Goal: Task Accomplishment & Management: Manage account settings

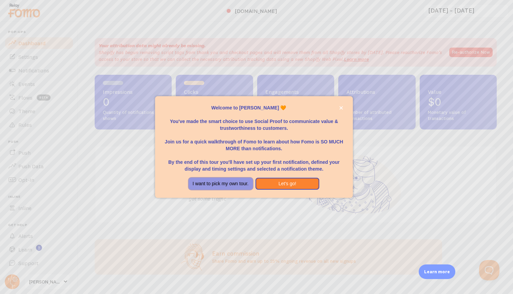
click at [213, 182] on button "I want to pick my own tour." at bounding box center [221, 184] width 64 height 12
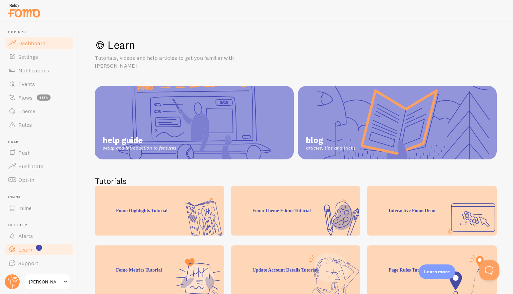
click at [40, 42] on span "Dashboard" at bounding box center [31, 43] width 27 height 7
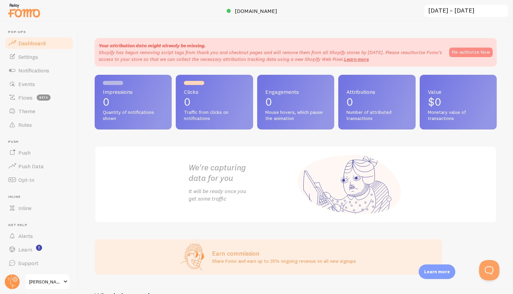
click at [481, 49] on button "Re-authorize Now" at bounding box center [471, 53] width 43 height 10
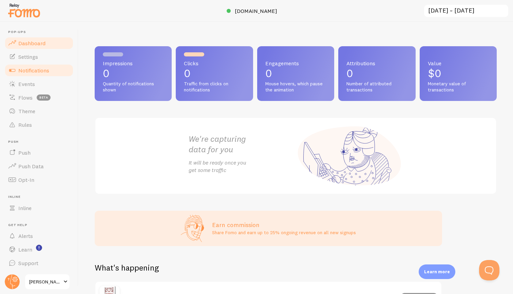
click at [29, 63] on link "Notifications" at bounding box center [39, 70] width 70 height 14
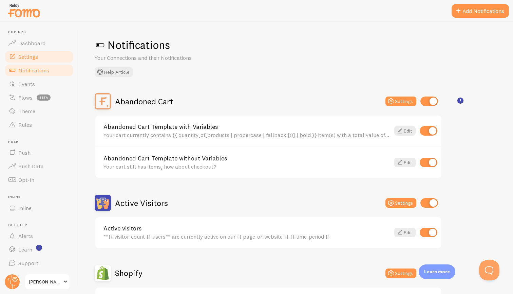
click at [55, 56] on link "Settings" at bounding box center [39, 57] width 70 height 14
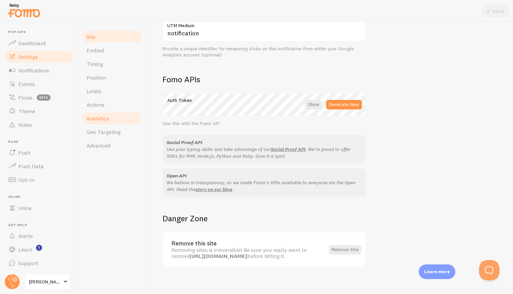
scroll to position [341, 0]
click at [114, 54] on link "Embed" at bounding box center [112, 50] width 59 height 14
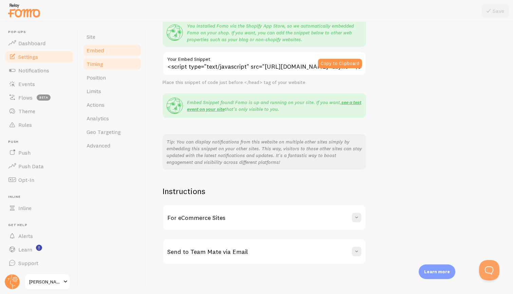
scroll to position [67, 0]
click at [118, 66] on link "Timing" at bounding box center [112, 64] width 59 height 14
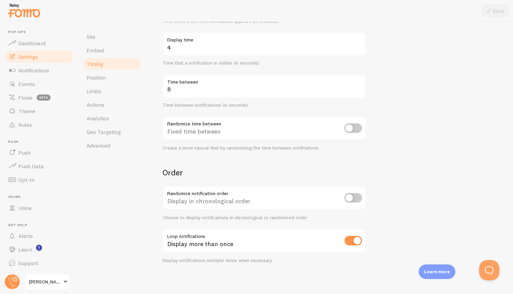
scroll to position [106, 0]
click at [104, 77] on span "Position" at bounding box center [96, 77] width 19 height 7
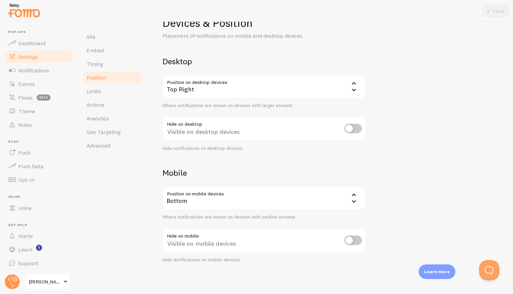
scroll to position [22, 0]
click at [178, 197] on div "Bottom" at bounding box center [265, 198] width 204 height 24
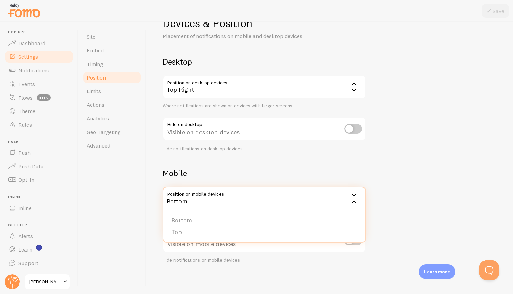
click at [178, 197] on div "Bottom" at bounding box center [265, 198] width 204 height 24
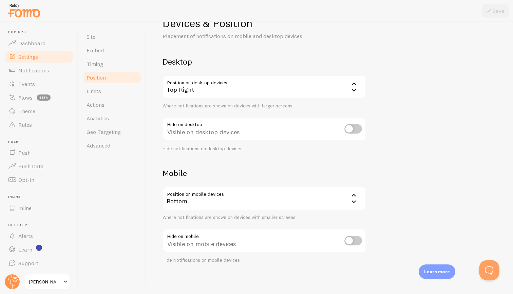
click at [160, 168] on div "Devices & Position Placement of notifications on mobile and desktop devices Des…" at bounding box center [329, 158] width 367 height 272
click at [113, 90] on link "Limits" at bounding box center [112, 91] width 59 height 14
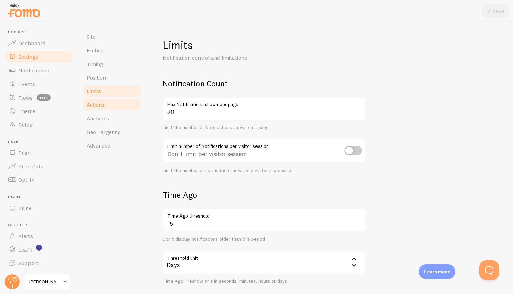
click at [110, 99] on link "Actions" at bounding box center [112, 105] width 59 height 14
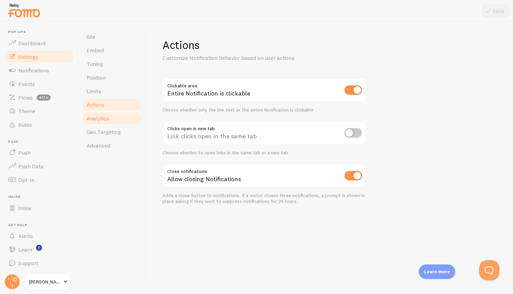
click at [108, 112] on link "Analytics" at bounding box center [112, 118] width 59 height 14
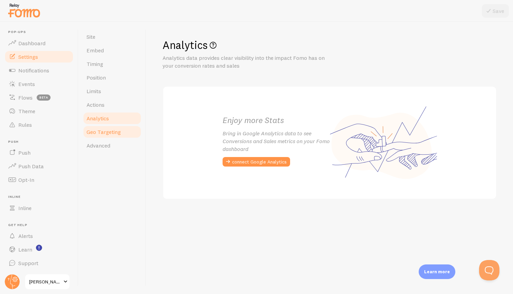
click at [106, 125] on link "Geo Targeting" at bounding box center [112, 132] width 59 height 14
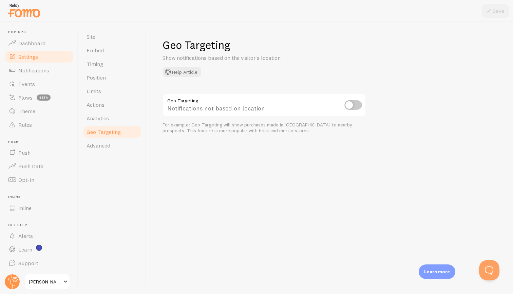
click at [349, 108] on input "checkbox" at bounding box center [354, 105] width 18 height 10
checkbox input "true"
click at [506, 10] on button "Save" at bounding box center [495, 11] width 27 height 14
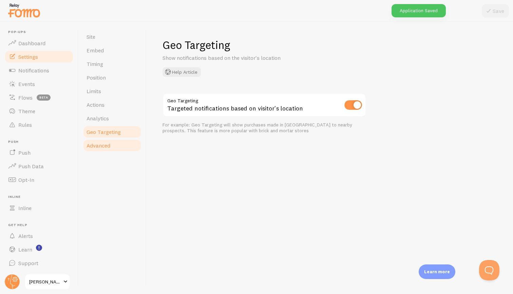
click at [113, 146] on link "Advanced" at bounding box center [112, 146] width 59 height 14
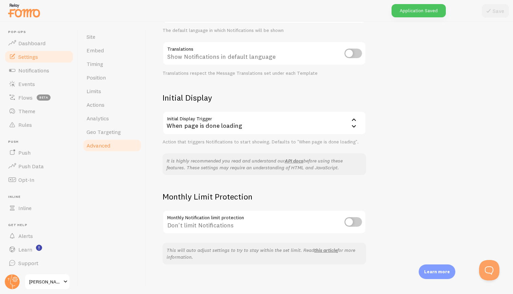
scroll to position [97, 0]
click at [352, 221] on input "checkbox" at bounding box center [354, 222] width 18 height 10
checkbox input "true"
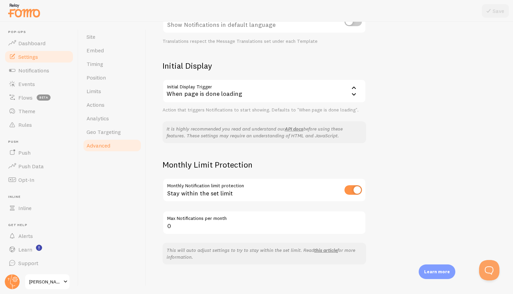
scroll to position [129, 0]
click at [333, 221] on input "0" at bounding box center [265, 223] width 204 height 24
type input "1000"
click at [500, 13] on button "Save" at bounding box center [495, 11] width 27 height 14
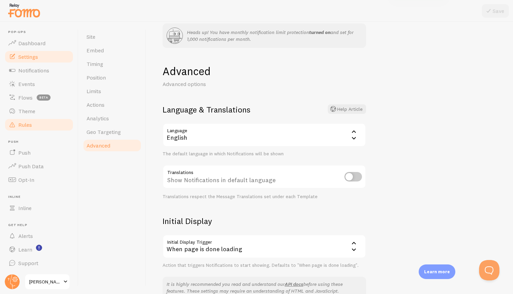
scroll to position [0, 0]
click at [44, 75] on link "Notifications" at bounding box center [39, 70] width 70 height 14
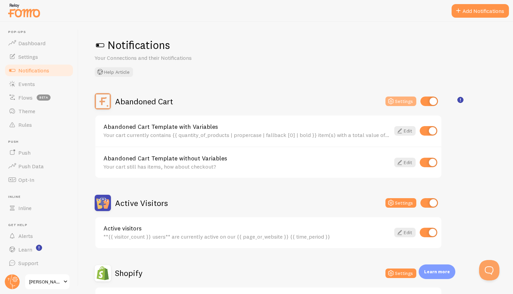
click at [396, 103] on button "Settings" at bounding box center [401, 101] width 31 height 10
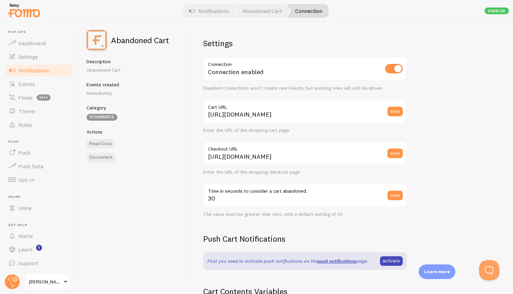
click at [32, 72] on span "Notifications" at bounding box center [33, 70] width 31 height 7
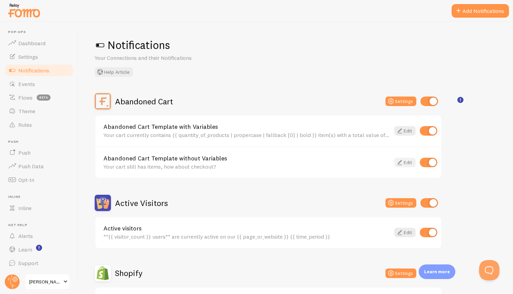
click at [408, 162] on link "Edit" at bounding box center [405, 163] width 21 height 10
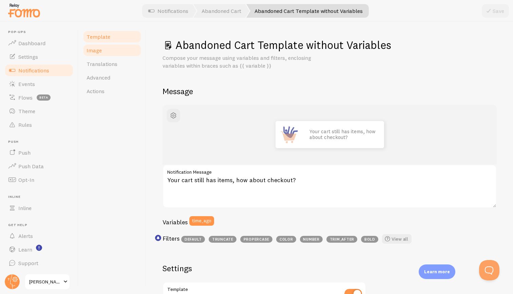
click at [119, 54] on link "Image" at bounding box center [112, 50] width 59 height 14
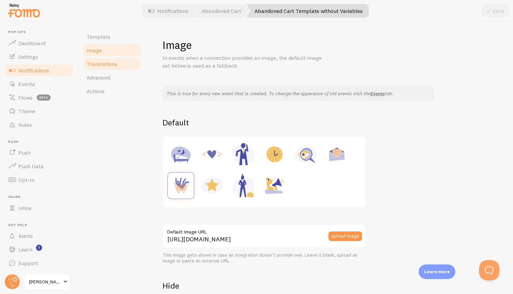
click at [117, 63] on link "Translations" at bounding box center [112, 64] width 59 height 14
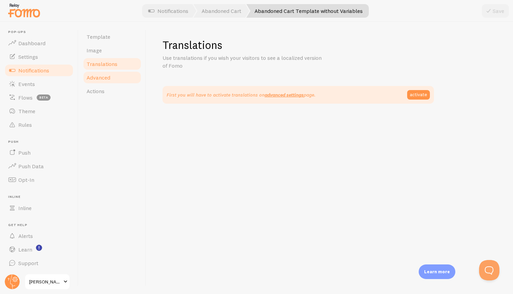
click at [110, 84] on link "Advanced" at bounding box center [112, 78] width 59 height 14
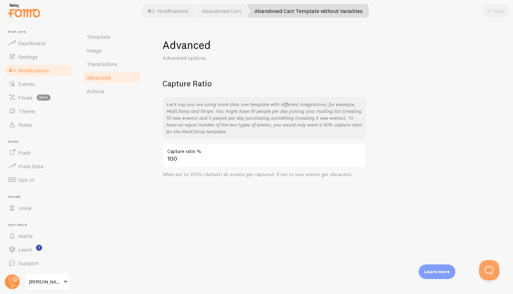
click at [32, 71] on span "Notifications" at bounding box center [33, 70] width 31 height 7
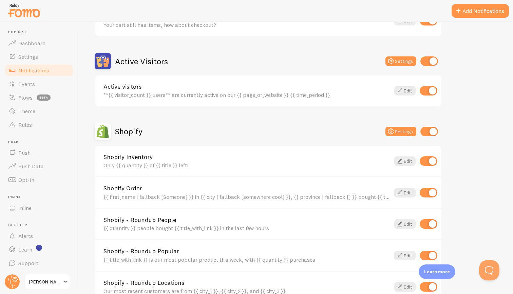
scroll to position [147, 0]
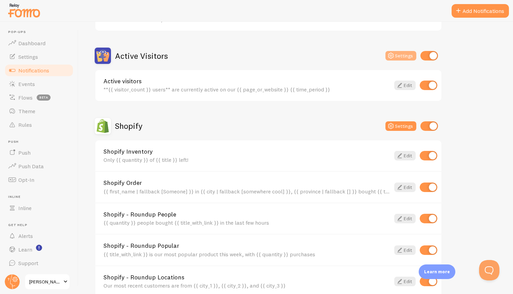
click at [405, 59] on button "Settings" at bounding box center [401, 56] width 31 height 10
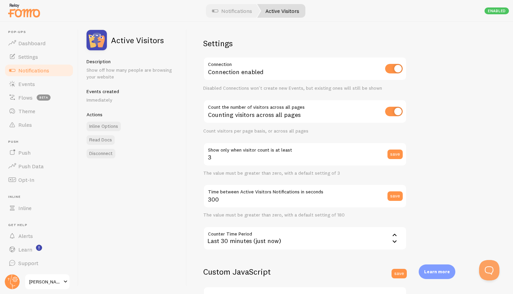
click at [33, 71] on span "Notifications" at bounding box center [33, 70] width 31 height 7
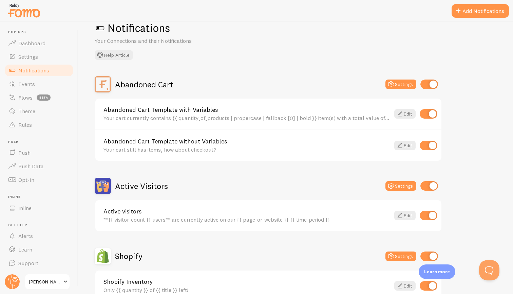
scroll to position [122, 0]
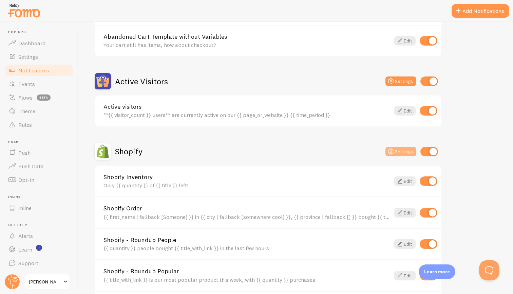
click at [404, 151] on button "Settings" at bounding box center [401, 152] width 31 height 10
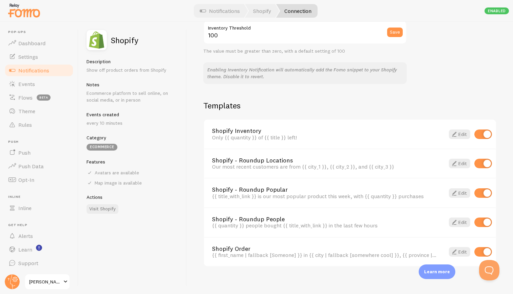
click at [45, 75] on link "Notifications" at bounding box center [39, 70] width 70 height 14
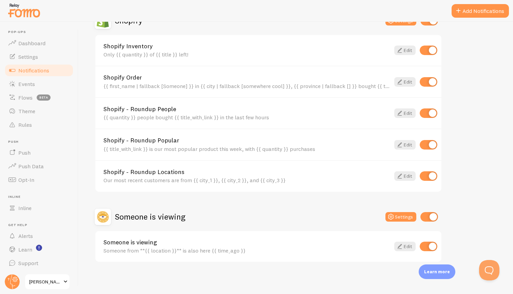
scroll to position [251, 0]
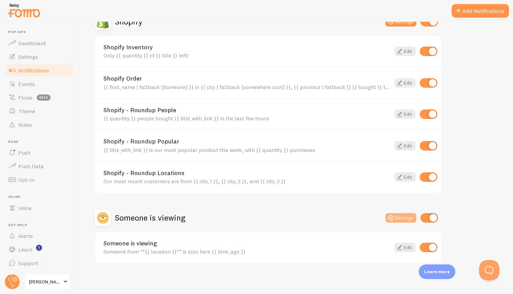
click at [394, 215] on icon at bounding box center [391, 218] width 8 height 8
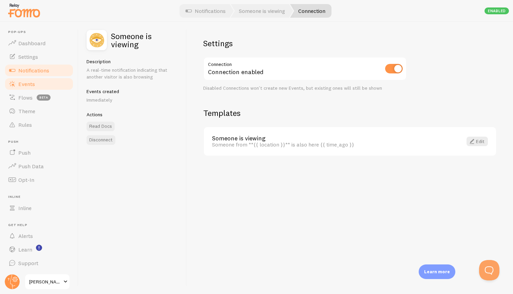
click at [34, 85] on span "Events" at bounding box center [26, 83] width 17 height 7
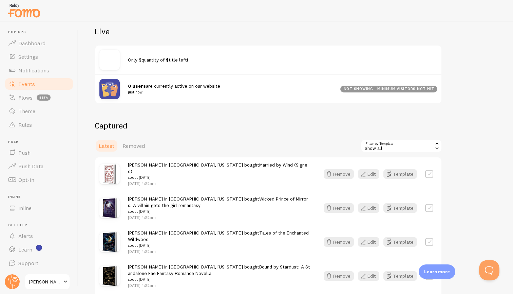
scroll to position [76, 0]
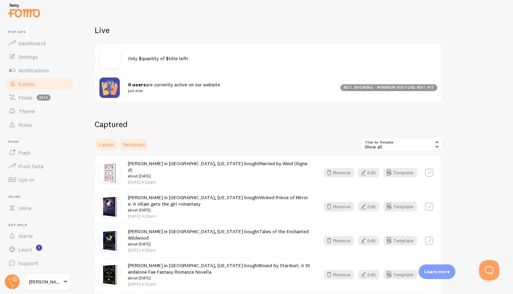
click at [133, 146] on link "Removed" at bounding box center [133, 145] width 31 height 14
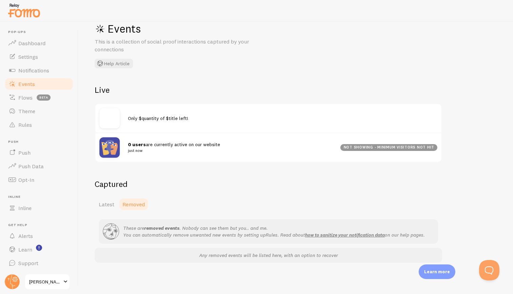
scroll to position [16, 0]
click at [107, 193] on div "Captured Latest Removed These are removed events . Nobody can see them but you.…" at bounding box center [269, 221] width 348 height 84
click at [104, 199] on link "Latest" at bounding box center [107, 205] width 24 height 14
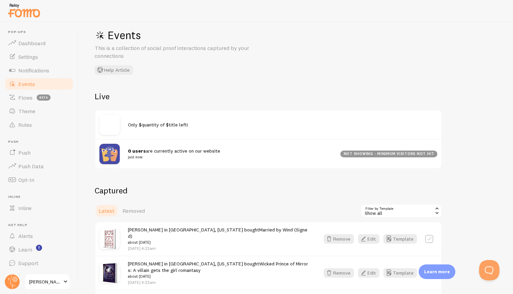
scroll to position [34, 0]
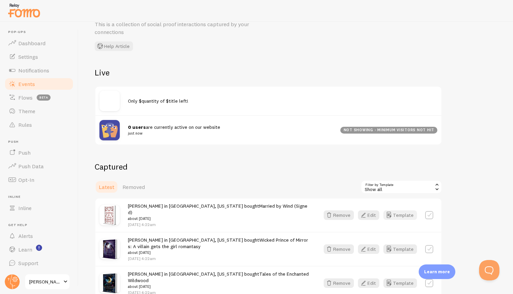
click at [399, 210] on button "Template" at bounding box center [401, 215] width 34 height 10
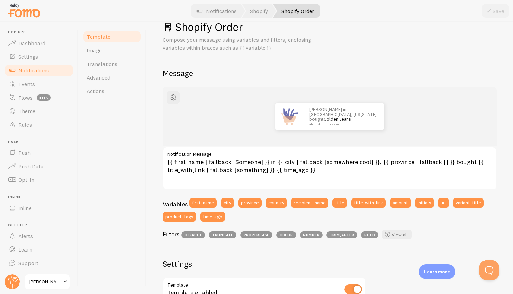
scroll to position [33, 0]
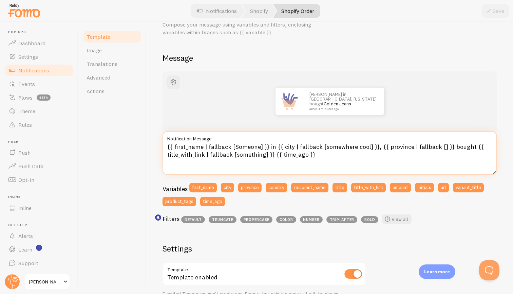
click at [239, 143] on textarea "{{ first_name | fallback [Someone] }} in {{ city | fallback [somewhere cool] }}…" at bounding box center [330, 152] width 334 height 43
click at [224, 144] on textarea "{{ first_name | fallback [Someone] }} in {{ city | fallback [somewhere cool] }}…" at bounding box center [330, 152] width 334 height 43
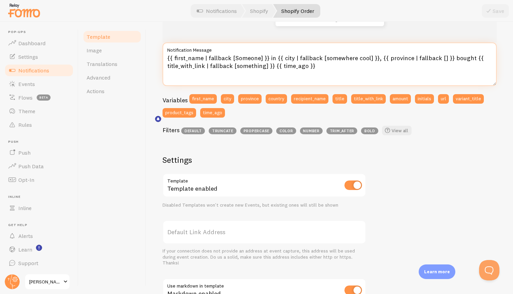
scroll to position [49, 0]
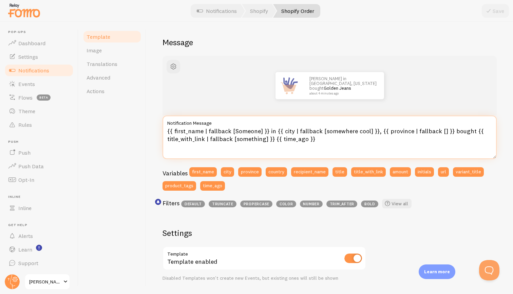
click at [220, 131] on textarea "{{ first_name | fallback [Someone] }} in {{ city | fallback [somewhere cool] }}…" at bounding box center [330, 136] width 334 height 43
click at [242, 132] on textarea "{{ first_name | fallback [Someone] }} in {{ city | fallback [somewhere cool] }}…" at bounding box center [330, 136] width 334 height 43
drag, startPoint x: 266, startPoint y: 130, endPoint x: 163, endPoint y: 131, distance: 102.9
click at [163, 131] on textarea "{{ first_name | fallback [Someone] }} in {{ city | fallback [somewhere cool] }}…" at bounding box center [330, 136] width 334 height 43
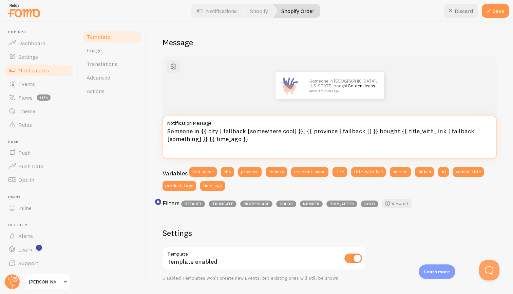
click at [180, 130] on textarea "Someone in {{ city | fallback [somewhere cool] }}, {{ province | fallback [] }}…" at bounding box center [330, 136] width 334 height 43
type textarea "A reader in {{ city | fallback [somewhere cool] }}, {{ province | fallback [] }…"
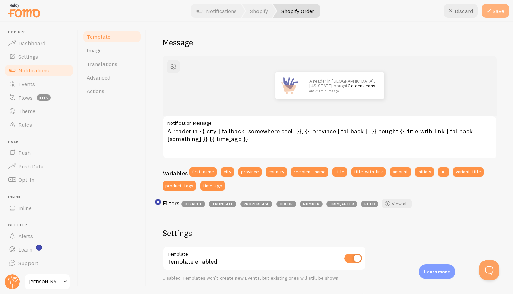
click at [493, 12] on button "Save" at bounding box center [495, 11] width 27 height 14
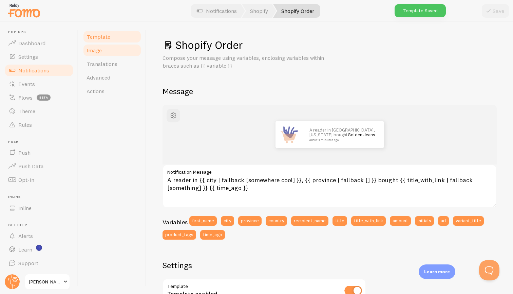
scroll to position [0, 0]
click at [114, 52] on link "Image" at bounding box center [112, 50] width 59 height 14
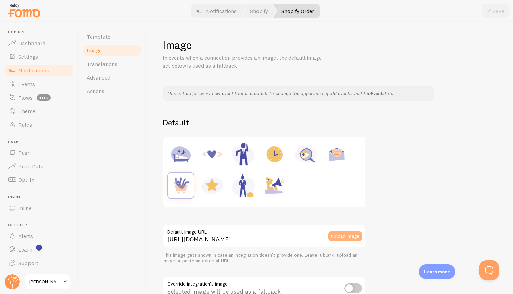
click at [339, 237] on button "upload image" at bounding box center [346, 236] width 34 height 10
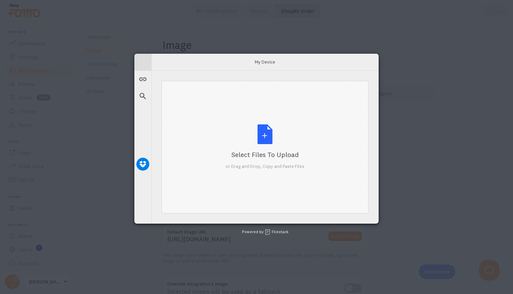
click at [264, 136] on div "Select Files to Upload or Drag and Drop, Copy and Paste Files" at bounding box center [265, 146] width 79 height 45
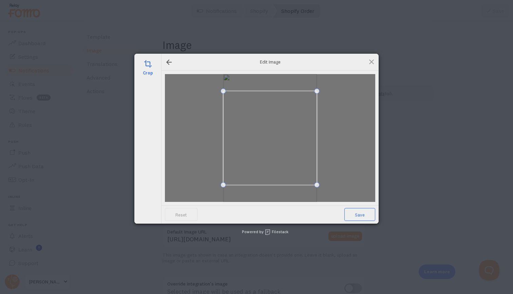
click at [360, 211] on span "Save" at bounding box center [360, 214] width 31 height 13
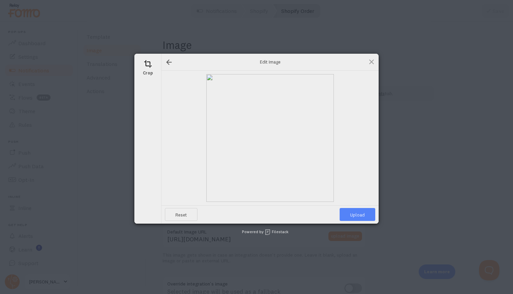
click at [370, 215] on span "Upload" at bounding box center [358, 214] width 36 height 13
type input "https://process.filestackapi.com/ApqhzE1ldTzuKSj33adqez/resize=width:170,height…"
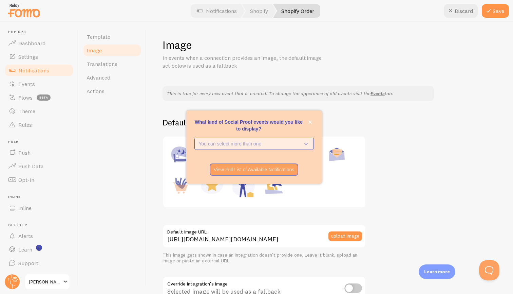
click at [294, 139] on button "You can select more than one" at bounding box center [255, 144] width 120 height 12
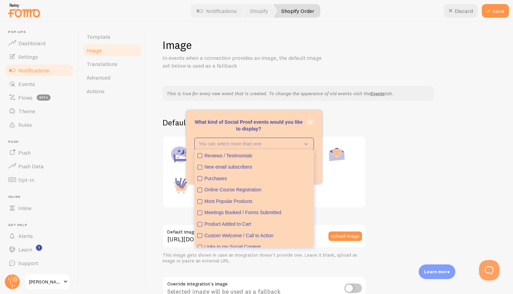
click at [310, 124] on icon "close," at bounding box center [311, 122] width 4 height 4
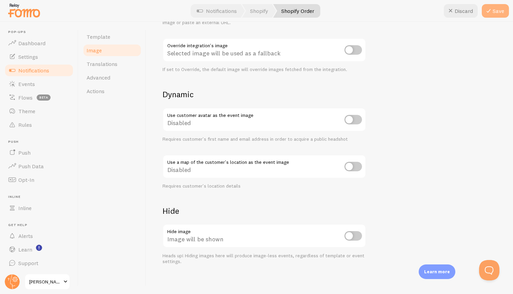
scroll to position [238, 0]
click at [506, 11] on button "Save" at bounding box center [495, 11] width 27 height 14
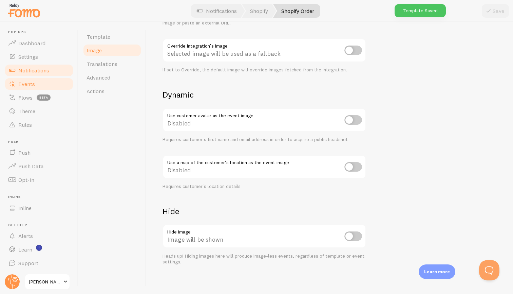
click at [35, 88] on link "Events" at bounding box center [39, 84] width 70 height 14
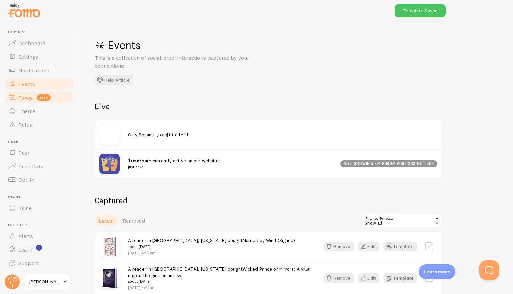
click at [26, 103] on link "Flows beta" at bounding box center [39, 98] width 70 height 14
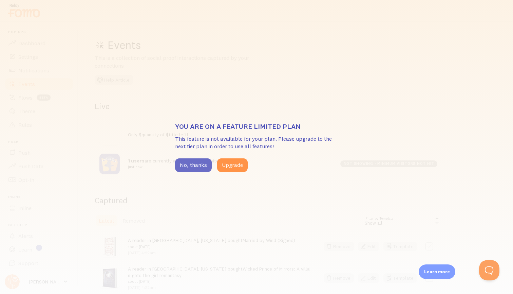
click at [184, 168] on button "No, thanks" at bounding box center [193, 165] width 37 height 14
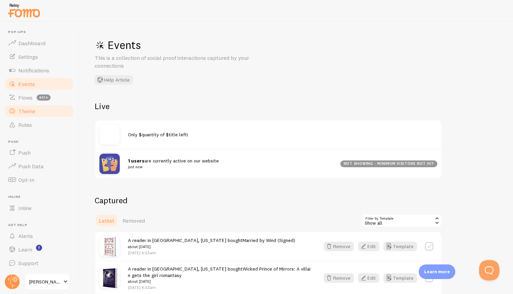
click at [30, 109] on span "Theme" at bounding box center [26, 111] width 17 height 7
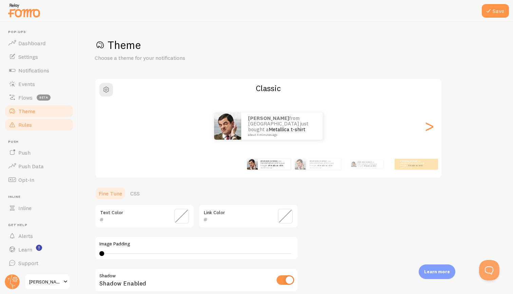
click at [26, 121] on span "Rules" at bounding box center [25, 124] width 14 height 7
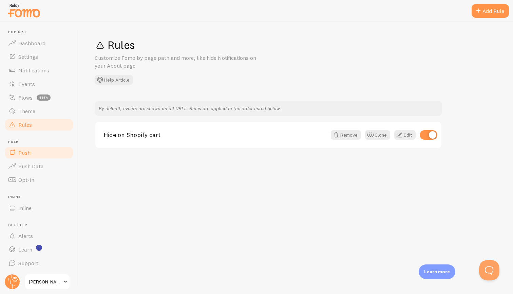
click at [28, 154] on span "Push" at bounding box center [24, 152] width 12 height 7
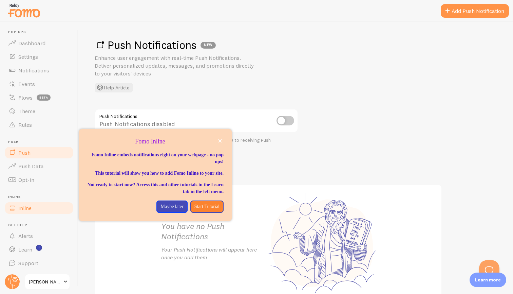
click at [23, 208] on span "Inline" at bounding box center [24, 207] width 13 height 7
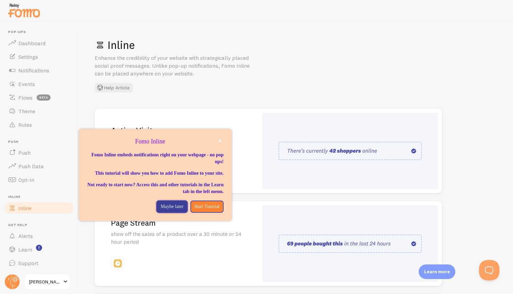
click at [161, 210] on p "Maybe later" at bounding box center [172, 206] width 23 height 7
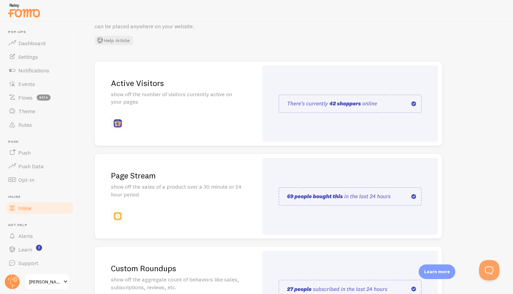
scroll to position [49, 0]
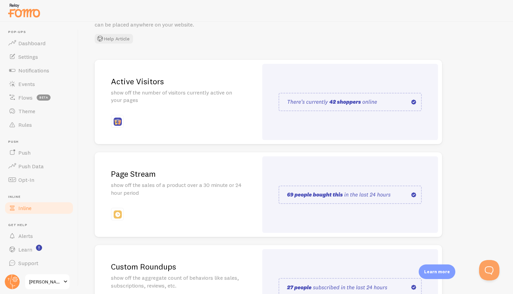
click at [183, 188] on p "show off the sales of a product over a 30 minute or 24 hour period" at bounding box center [176, 189] width 131 height 16
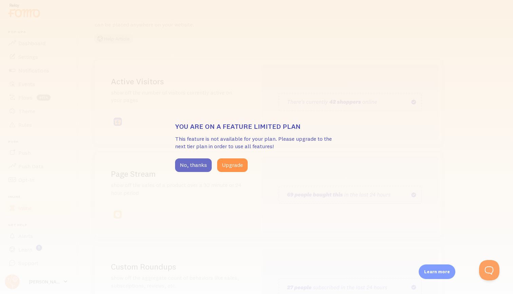
click at [196, 163] on button "No, thanks" at bounding box center [193, 165] width 37 height 14
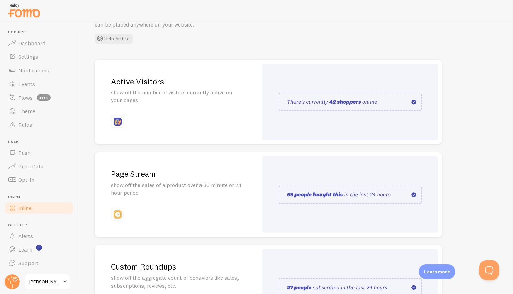
scroll to position [0, 0]
click at [28, 233] on span "Alerts" at bounding box center [25, 235] width 15 height 7
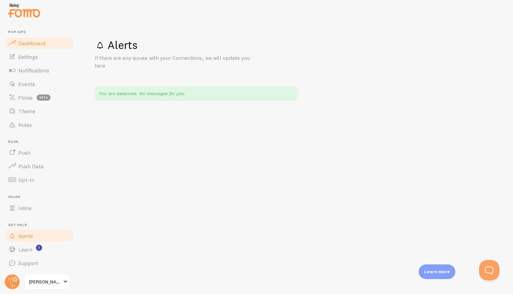
click at [40, 40] on span "Dashboard" at bounding box center [31, 43] width 27 height 7
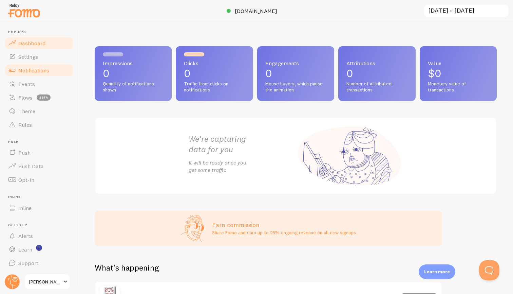
click at [29, 66] on link "Notifications" at bounding box center [39, 70] width 70 height 14
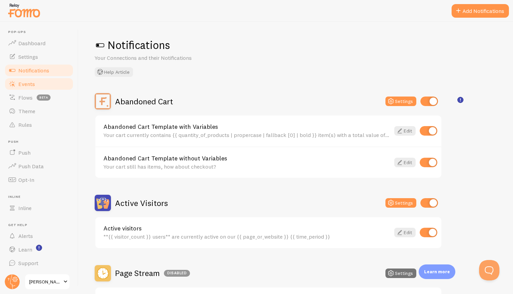
click at [37, 82] on link "Events" at bounding box center [39, 84] width 70 height 14
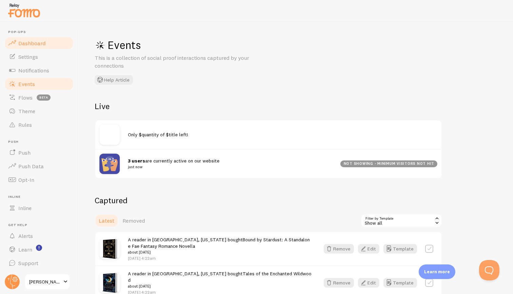
click at [43, 41] on span "Dashboard" at bounding box center [31, 43] width 27 height 7
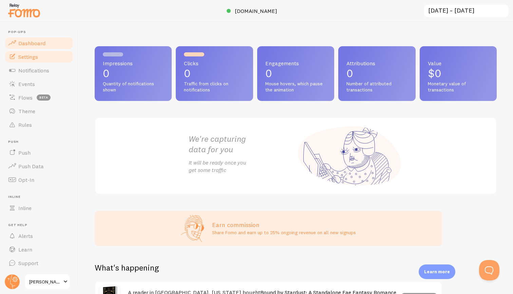
click at [43, 56] on link "Settings" at bounding box center [39, 57] width 70 height 14
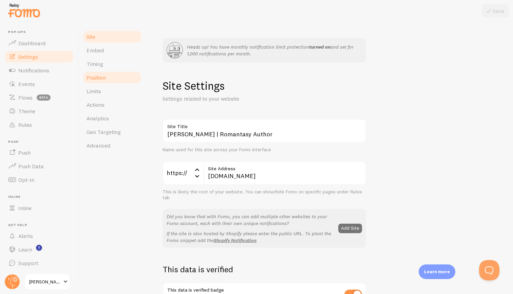
click at [99, 74] on link "Position" at bounding box center [112, 78] width 59 height 14
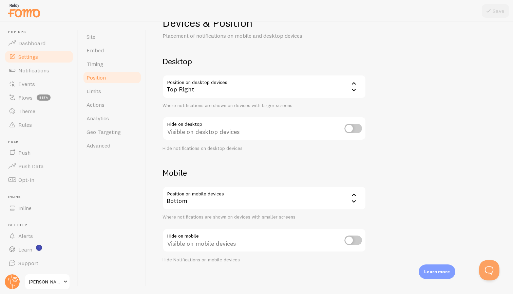
scroll to position [62, 0]
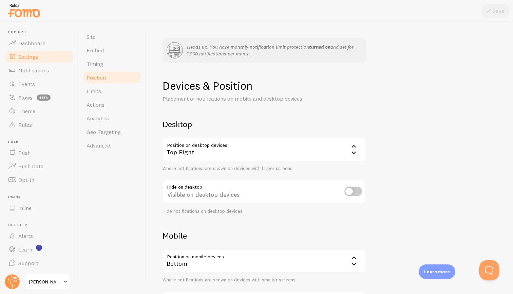
scroll to position [62, 0]
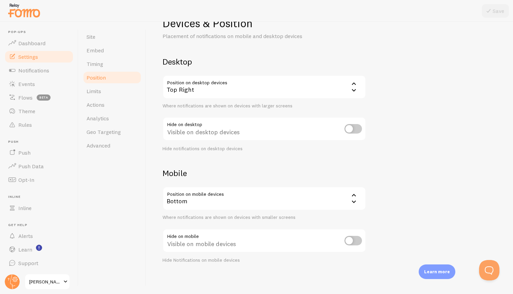
click at [351, 238] on input "checkbox" at bounding box center [354, 241] width 18 height 10
checkbox input "true"
click at [495, 13] on button "Save" at bounding box center [495, 11] width 27 height 14
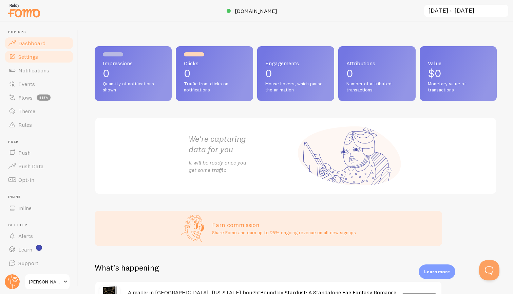
click at [51, 57] on link "Settings" at bounding box center [39, 57] width 70 height 14
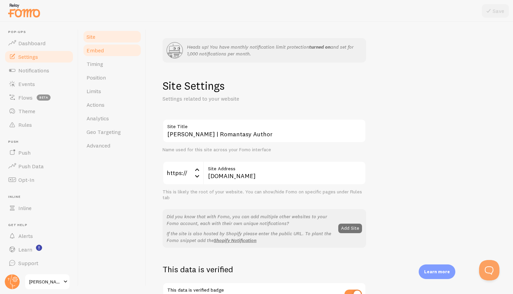
click at [95, 50] on span "Embed" at bounding box center [95, 50] width 17 height 7
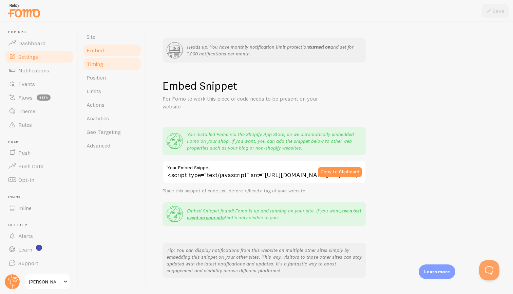
click at [96, 61] on span "Timing" at bounding box center [95, 63] width 17 height 7
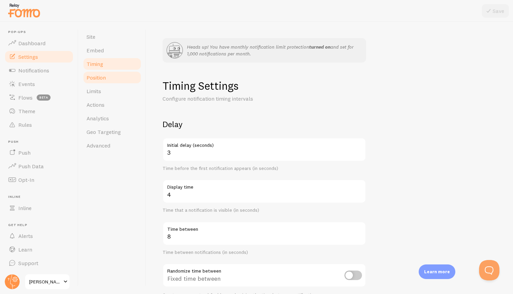
click at [96, 75] on span "Position" at bounding box center [96, 77] width 19 height 7
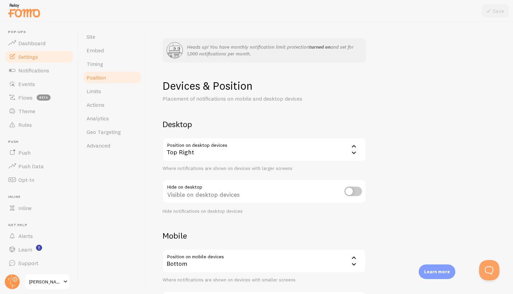
click at [182, 150] on div "Top Right" at bounding box center [265, 150] width 204 height 24
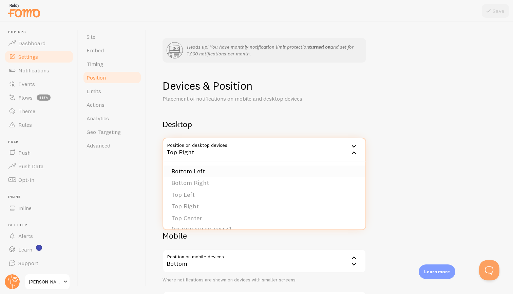
click at [183, 168] on li "Bottom Left" at bounding box center [264, 171] width 202 height 12
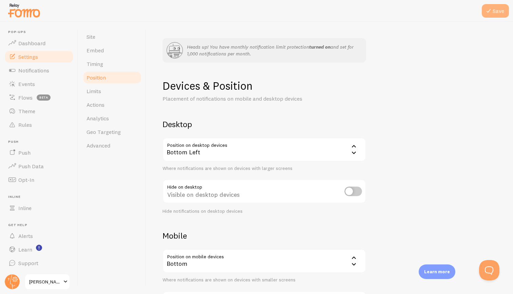
click at [487, 13] on icon at bounding box center [489, 11] width 8 height 8
click at [308, 150] on div "Bottom Left" at bounding box center [265, 150] width 204 height 24
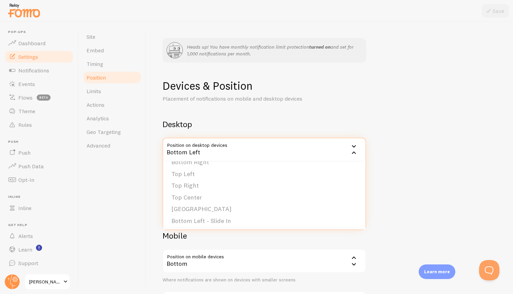
scroll to position [17, 0]
click at [413, 124] on div "Devices & Position Placement of notifications on mobile and desktop devices Des…" at bounding box center [330, 202] width 334 height 247
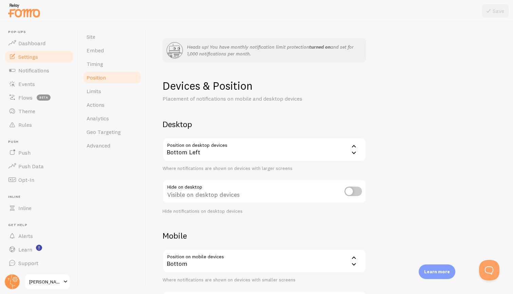
scroll to position [0, 0]
click at [107, 91] on link "Limits" at bounding box center [112, 91] width 59 height 14
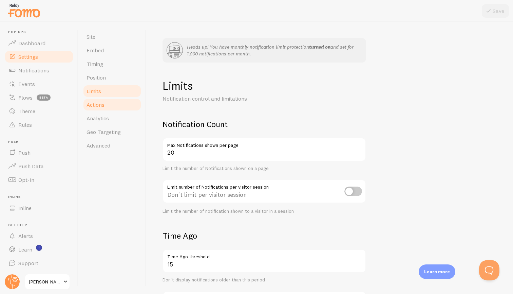
click at [104, 103] on span "Actions" at bounding box center [96, 104] width 18 height 7
